Goal: Task Accomplishment & Management: Use online tool/utility

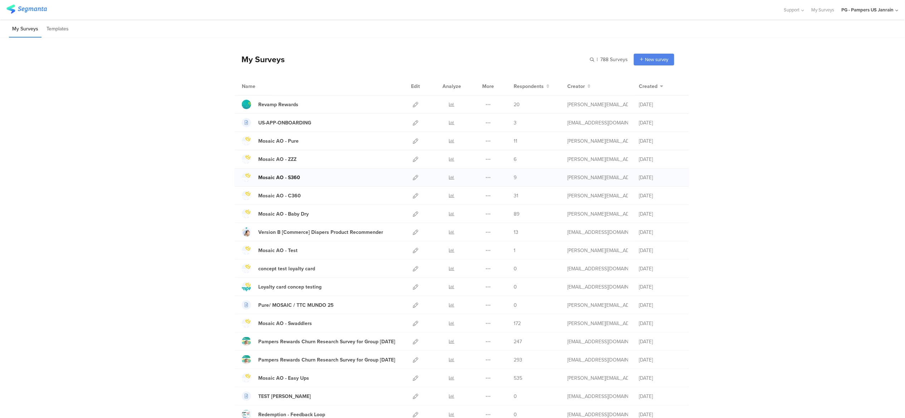
click at [282, 178] on div "Mosaic AO - S360" at bounding box center [279, 178] width 42 height 8
click at [413, 178] on icon at bounding box center [415, 177] width 5 height 5
click at [413, 216] on icon at bounding box center [415, 213] width 5 height 5
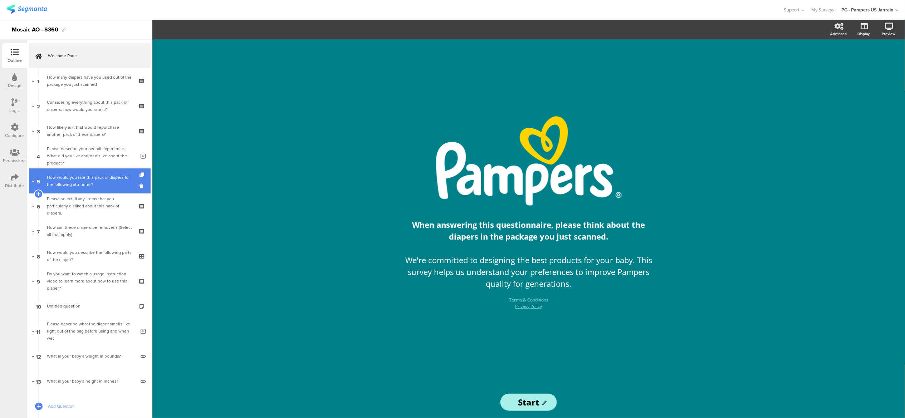
click at [69, 182] on div "How would you rate this pack of diapers for the following attributes?" at bounding box center [89, 181] width 85 height 14
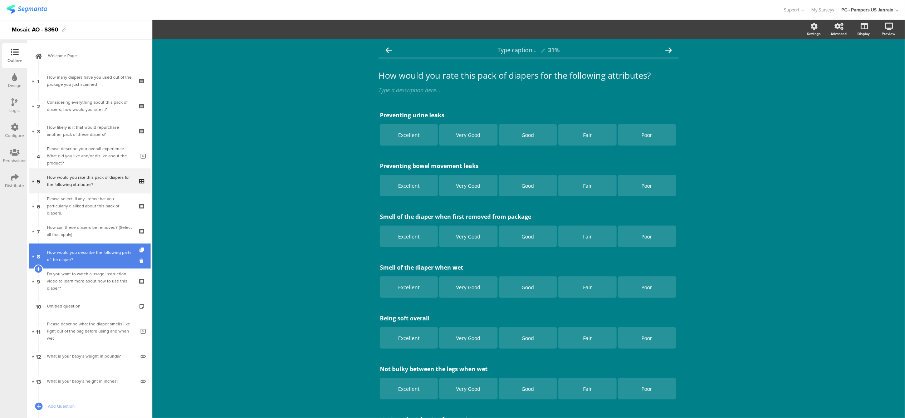
click at [81, 262] on div "How would you describe the following parts of the diaper?" at bounding box center [89, 256] width 85 height 14
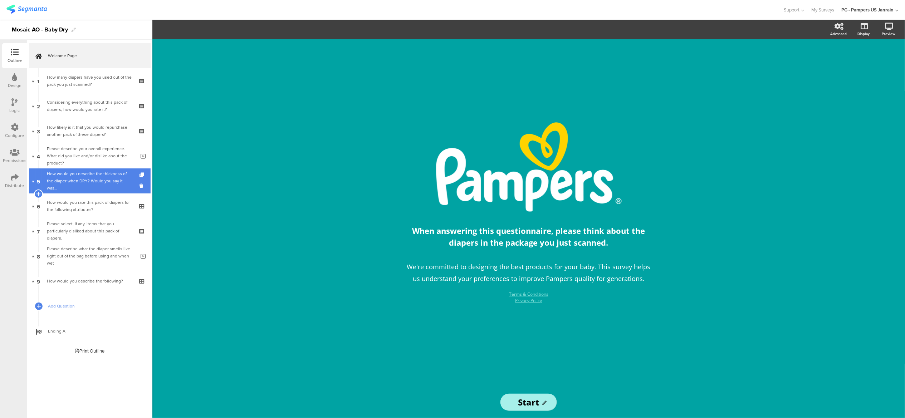
click at [84, 185] on div "How would you describe the thickness of the diaper when DRY? Would you say it w…" at bounding box center [89, 180] width 85 height 21
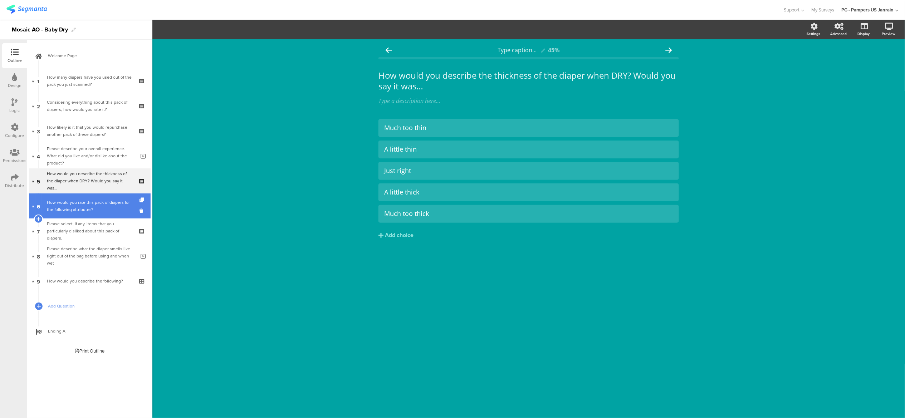
click at [83, 206] on div "How would you rate this pack of diapers for the following attributes?" at bounding box center [89, 206] width 85 height 14
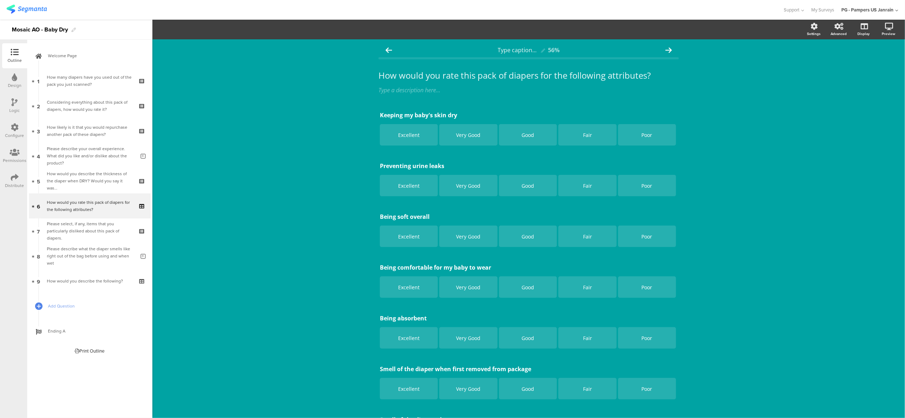
click at [10, 129] on div "Configure" at bounding box center [14, 130] width 25 height 25
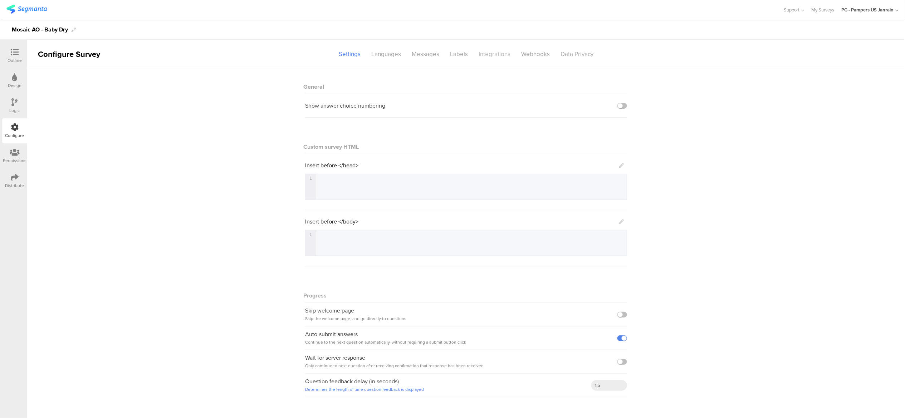
click at [481, 54] on div "Integrations" at bounding box center [494, 54] width 43 height 13
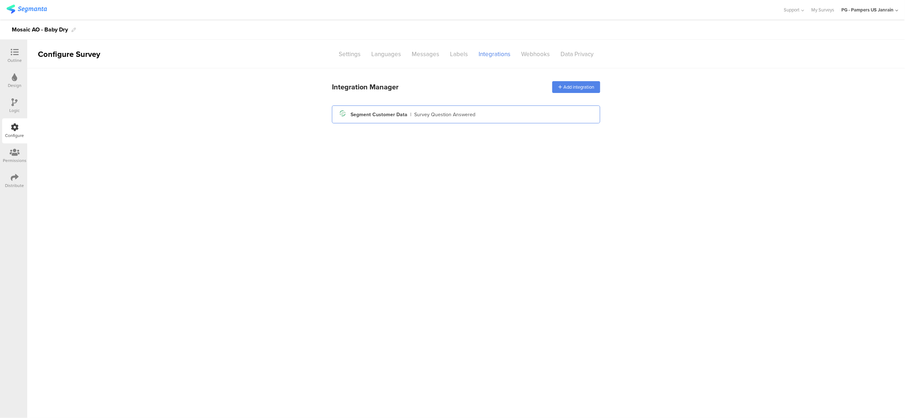
click at [499, 116] on div "Segment icon Created with Sketch. Segment Customer Data | Survey Question Answe…" at bounding box center [466, 114] width 257 height 12
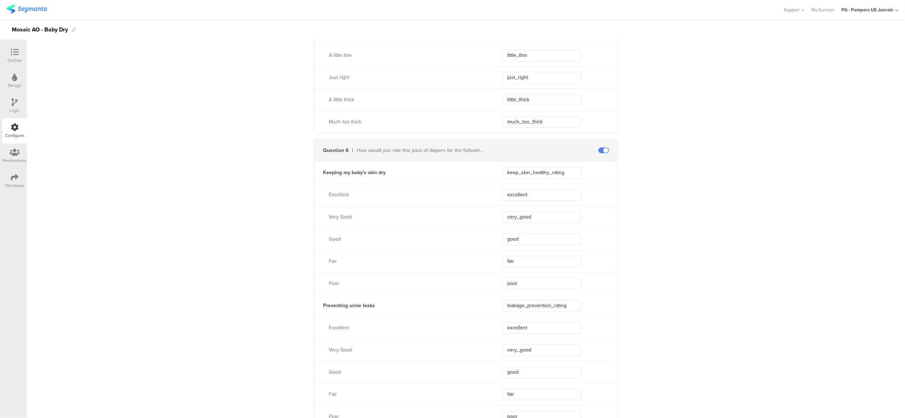
scroll to position [667, 0]
drag, startPoint x: 571, startPoint y: 179, endPoint x: 502, endPoint y: 182, distance: 69.1
click at [502, 182] on input "keep_skin_healthy_rating" at bounding box center [541, 178] width 79 height 11
drag, startPoint x: 566, startPoint y: 180, endPoint x: 501, endPoint y: 178, distance: 65.1
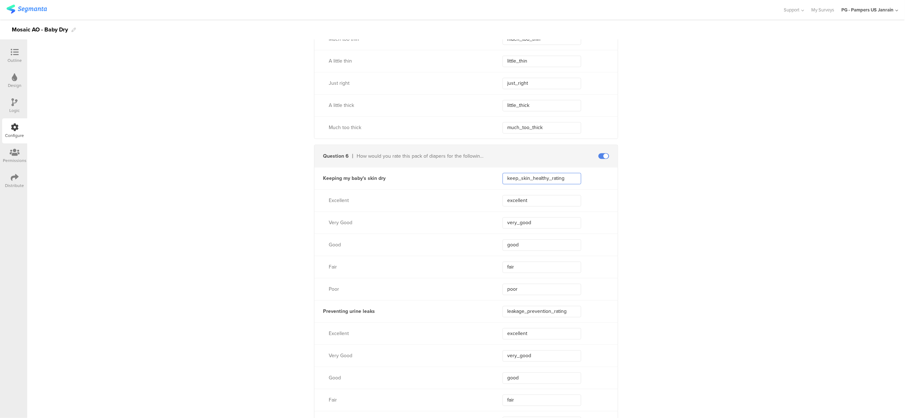
click at [502, 178] on input "keep_skin_healthy_rating" at bounding box center [541, 178] width 79 height 11
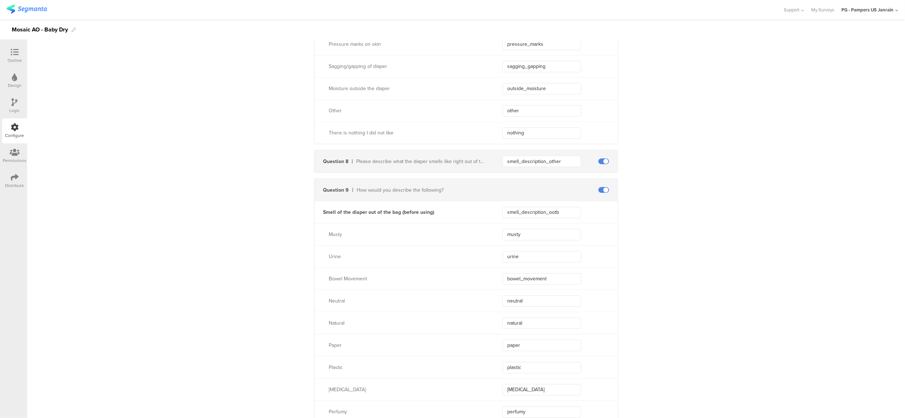
scroll to position [2384, 0]
drag, startPoint x: 567, startPoint y: 211, endPoint x: 490, endPoint y: 209, distance: 76.9
click at [490, 209] on div "Smell of the diaper out of the bag (before using) smell_description_ootb" at bounding box center [465, 211] width 303 height 22
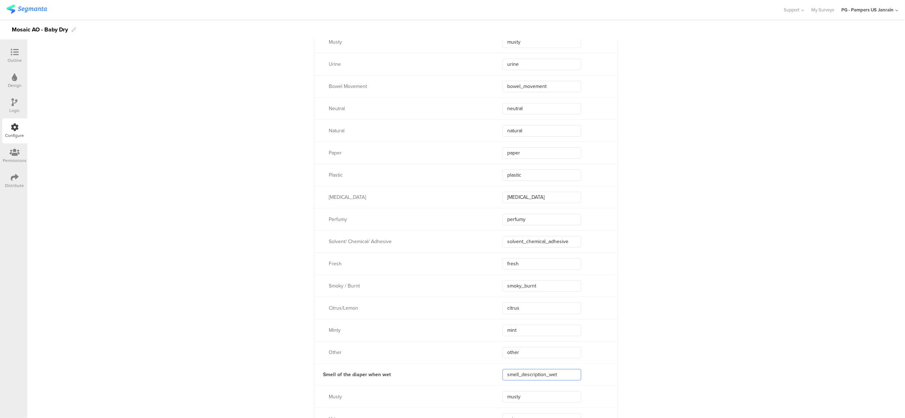
drag, startPoint x: 566, startPoint y: 377, endPoint x: 497, endPoint y: 375, distance: 69.7
click at [497, 375] on div "Smell of the diaper when wet smell_description_wet" at bounding box center [465, 374] width 303 height 22
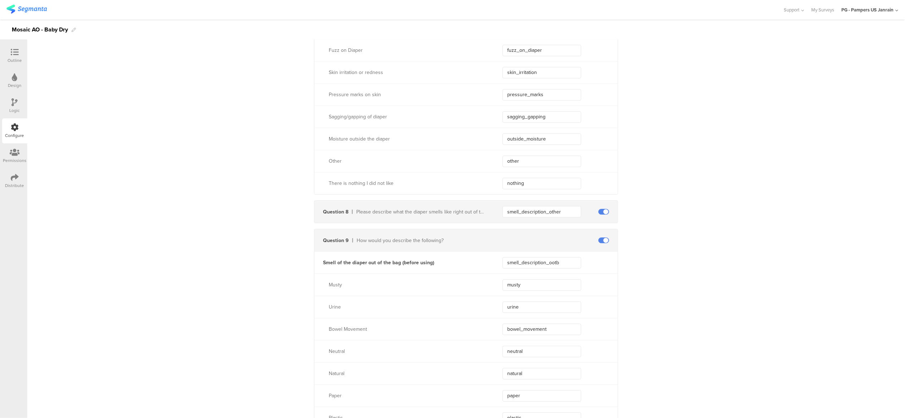
scroll to position [2331, 0]
drag, startPoint x: 565, startPoint y: 216, endPoint x: 484, endPoint y: 215, distance: 81.2
click at [484, 215] on div "Question 8 Please describe what the diaper smells like right out of the bag bef…" at bounding box center [465, 213] width 303 height 22
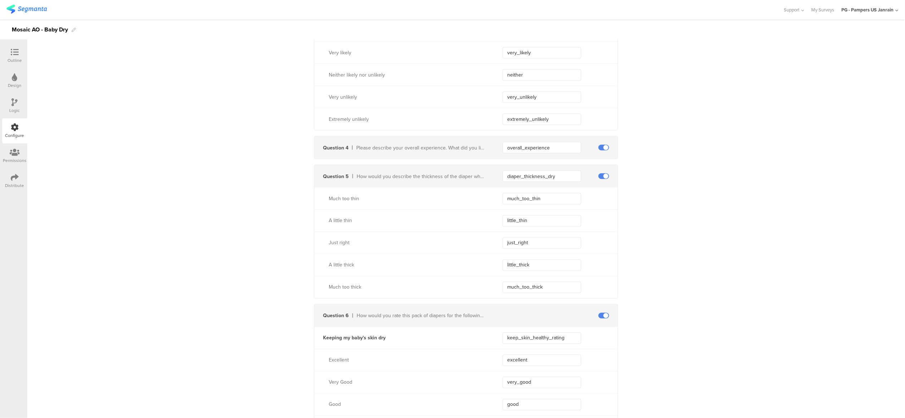
scroll to position [524, 0]
